Goal: Task Accomplishment & Management: Manage account settings

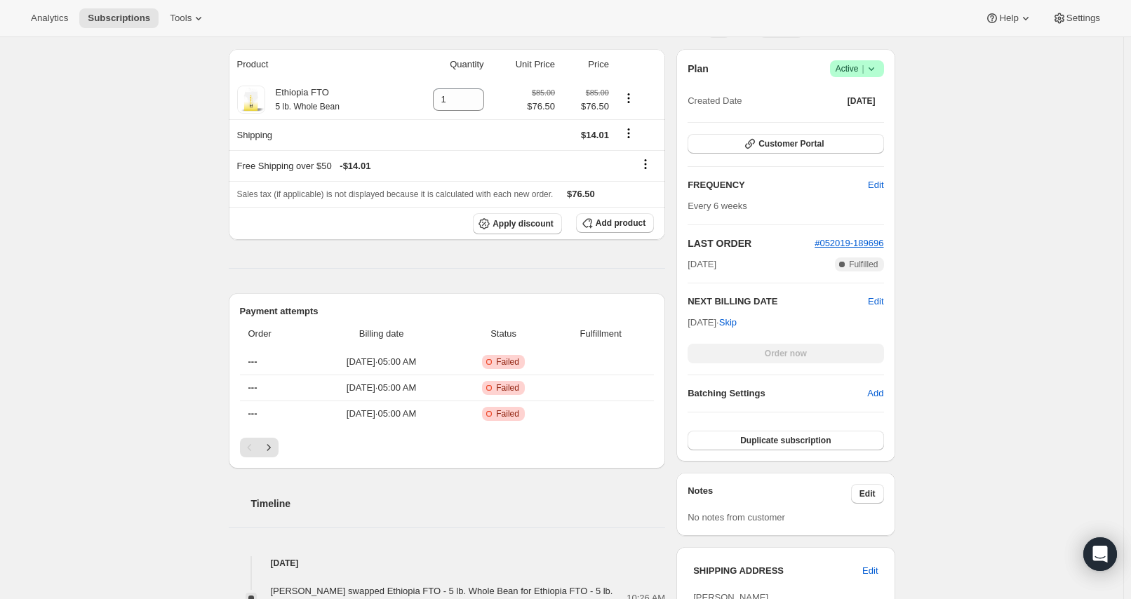
scroll to position [243, 0]
click at [864, 67] on span "|" at bounding box center [863, 69] width 2 height 11
click at [847, 92] on span "Pause subscription" at bounding box center [855, 96] width 77 height 11
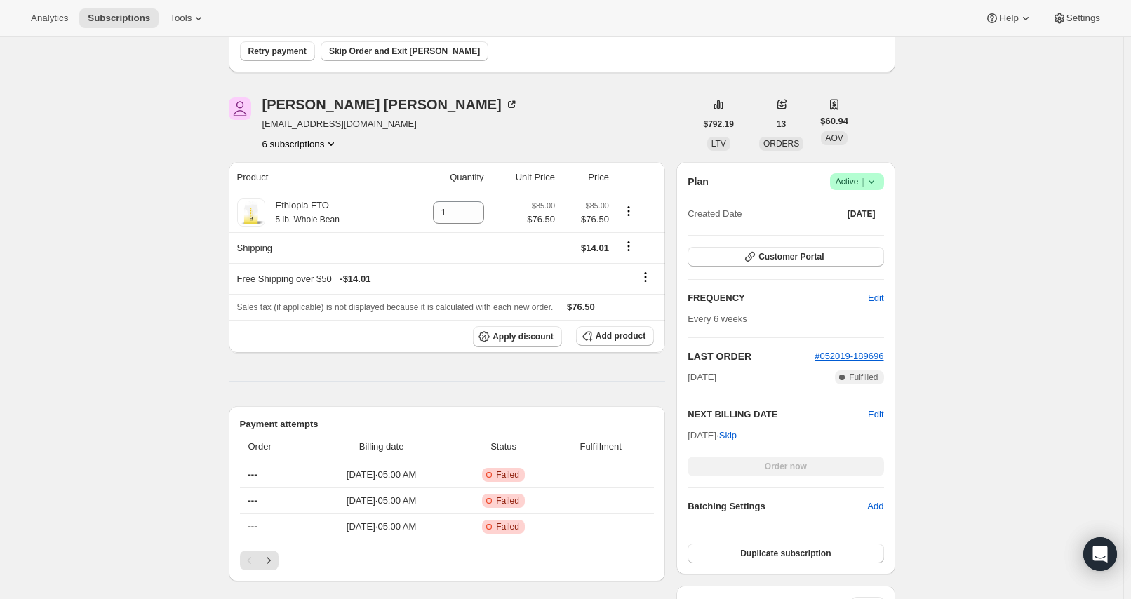
scroll to position [355, 0]
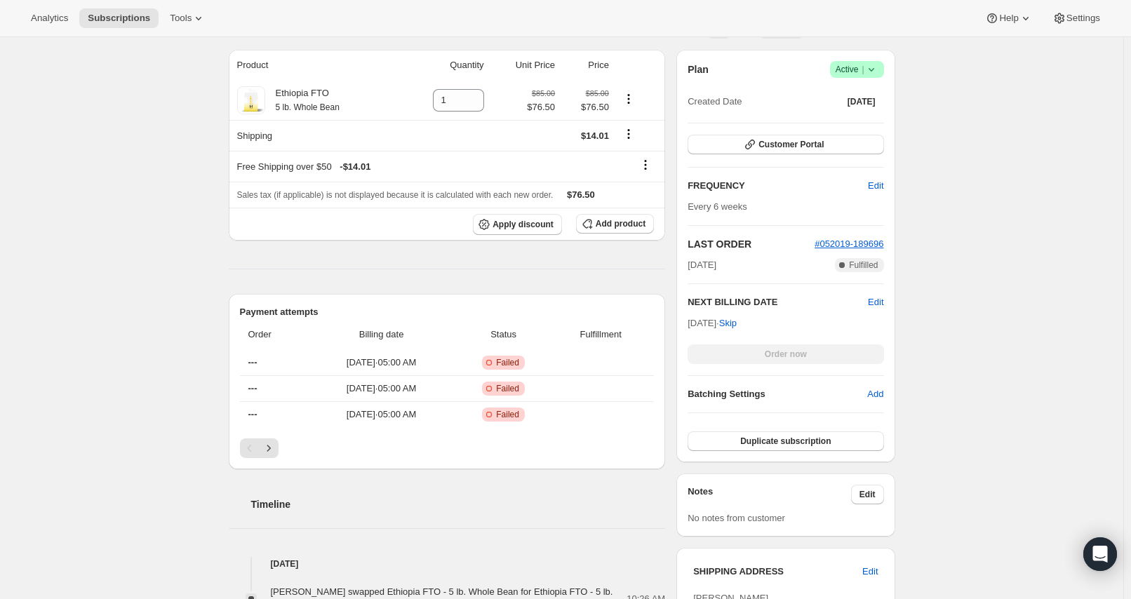
click at [848, 68] on span "Active |" at bounding box center [857, 69] width 43 height 14
click at [860, 102] on span "Pause subscription" at bounding box center [855, 96] width 77 height 11
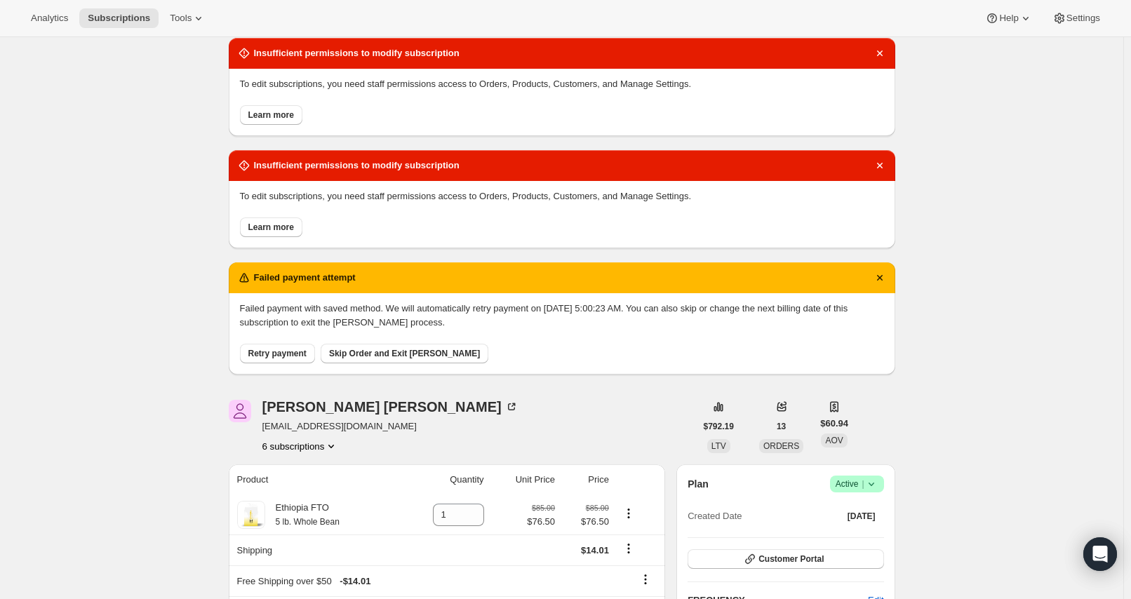
scroll to position [0, 0]
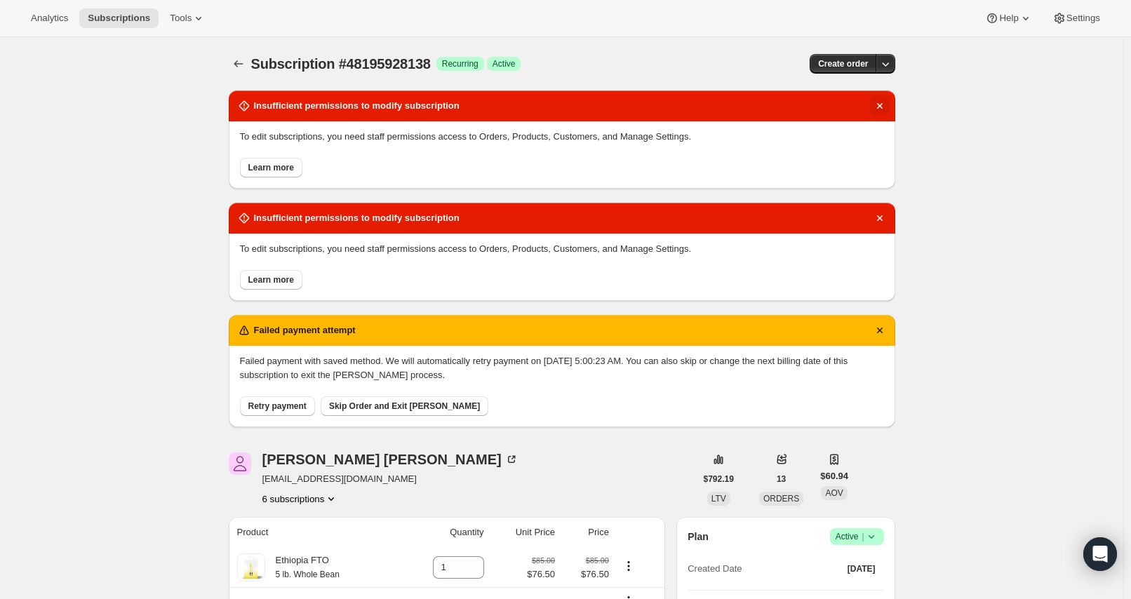
click at [880, 104] on icon "Dismiss notification" at bounding box center [880, 106] width 14 height 14
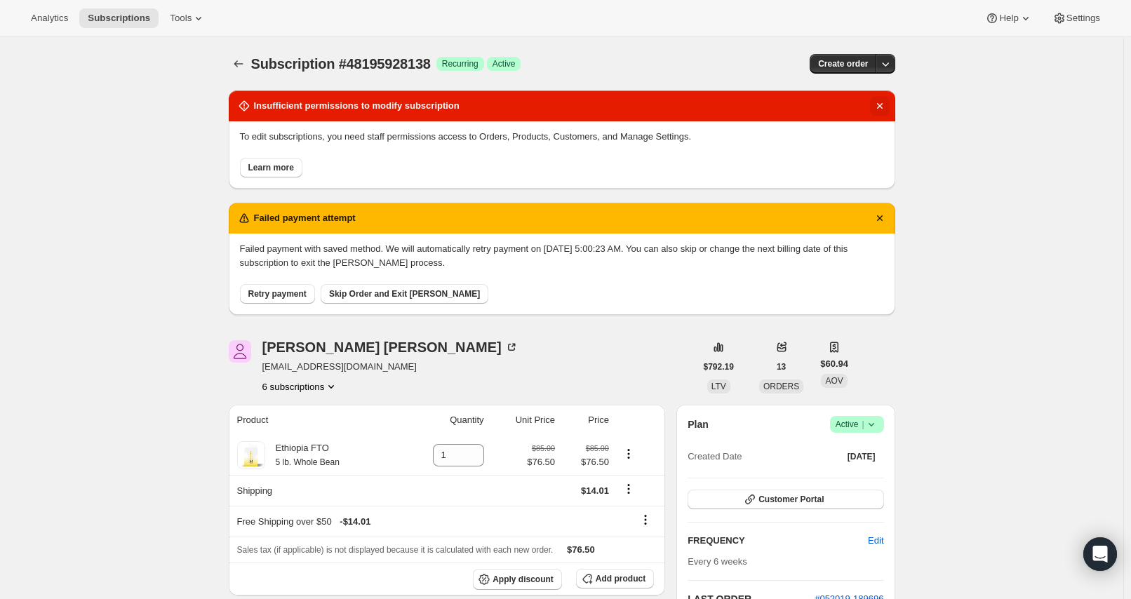
click at [881, 106] on icon "Dismiss notification" at bounding box center [880, 106] width 14 height 14
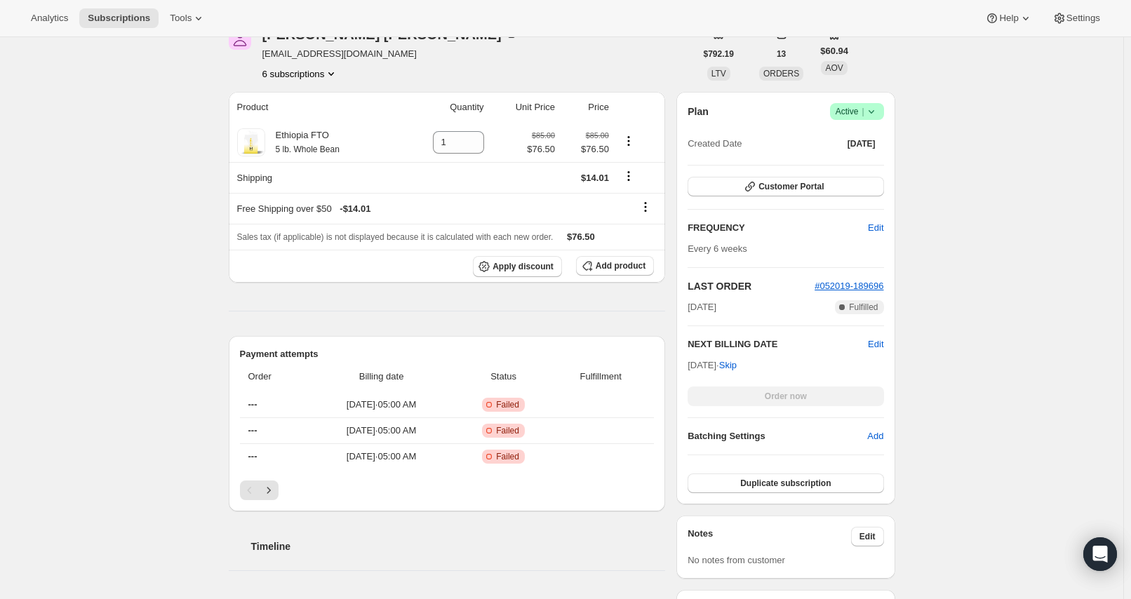
scroll to position [177, 0]
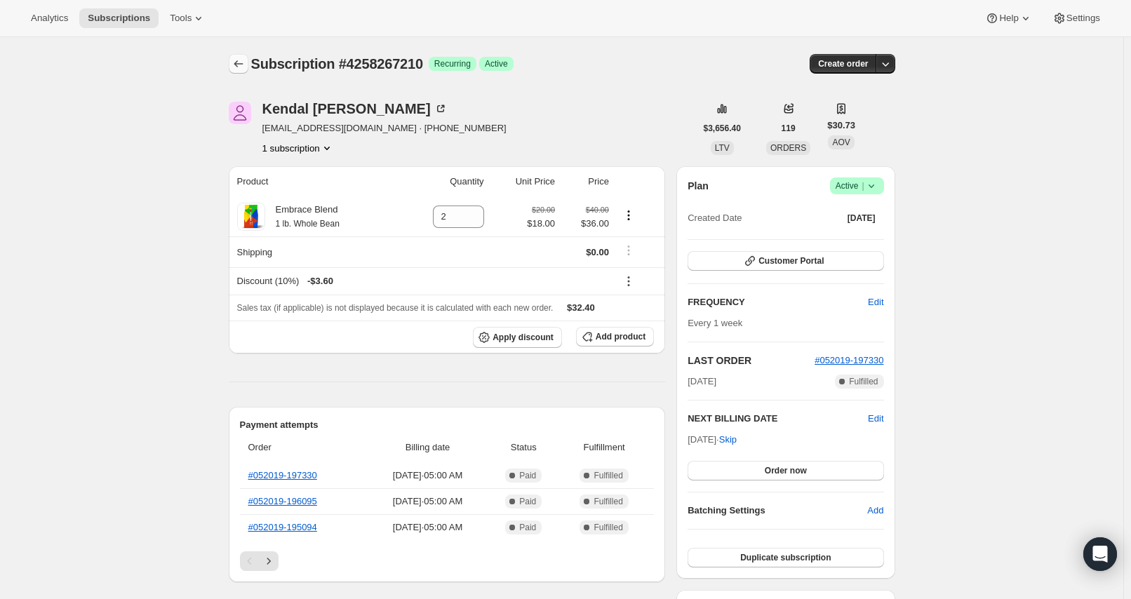
click at [239, 62] on icon "Subscriptions" at bounding box center [238, 63] width 9 height 7
